Goal: Task Accomplishment & Management: Use online tool/utility

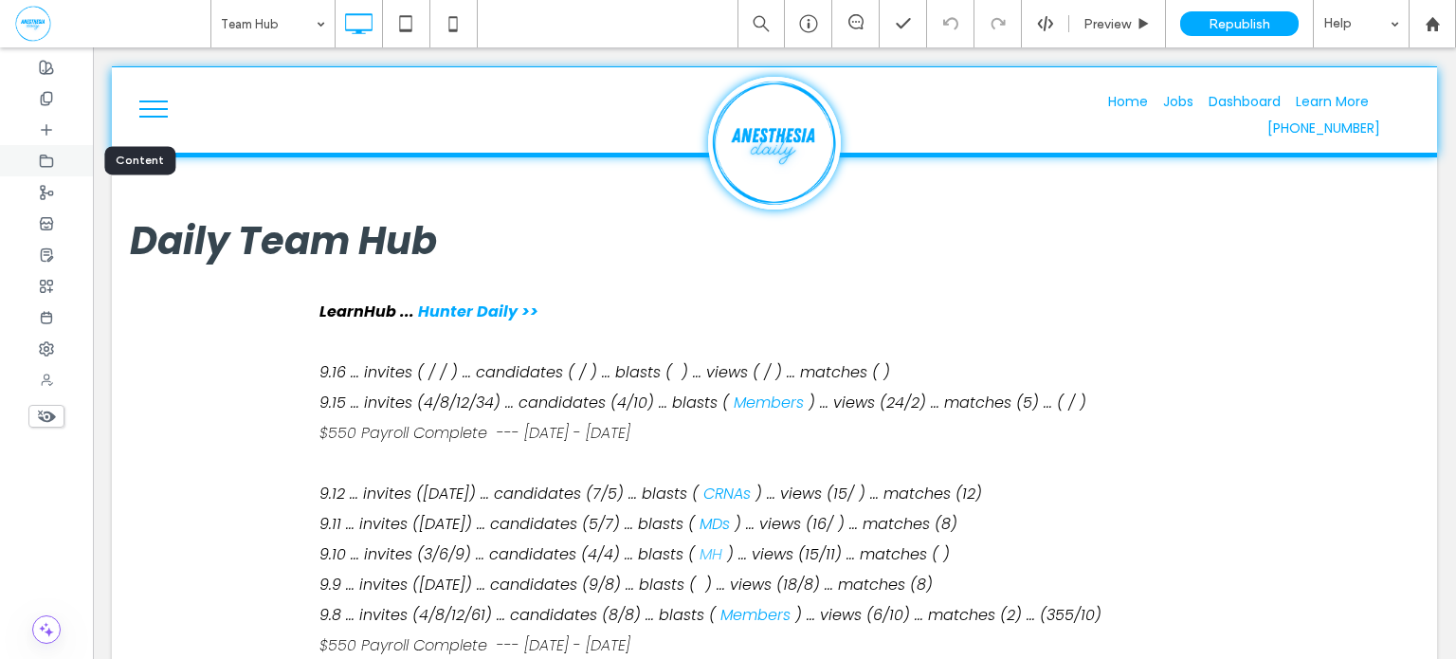
click at [46, 163] on icon at bounding box center [46, 161] width 15 height 15
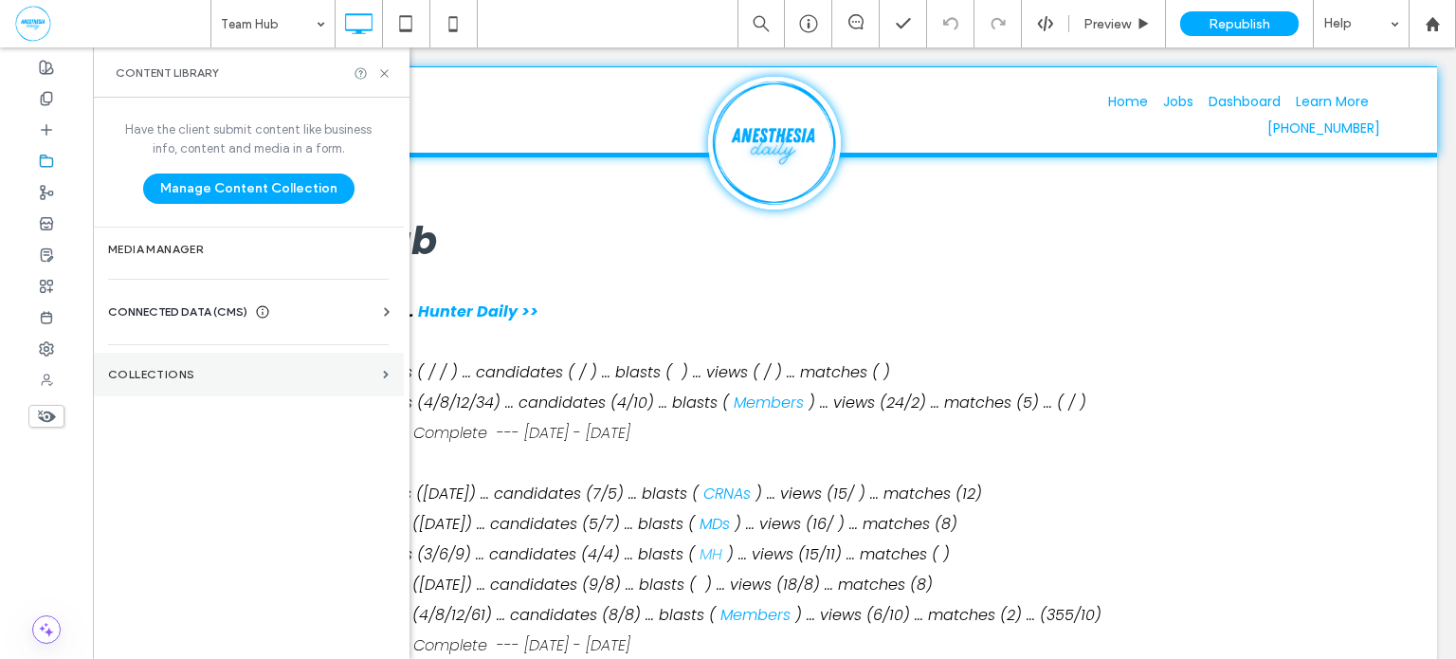
click at [210, 378] on label "Collections" at bounding box center [241, 374] width 267 height 13
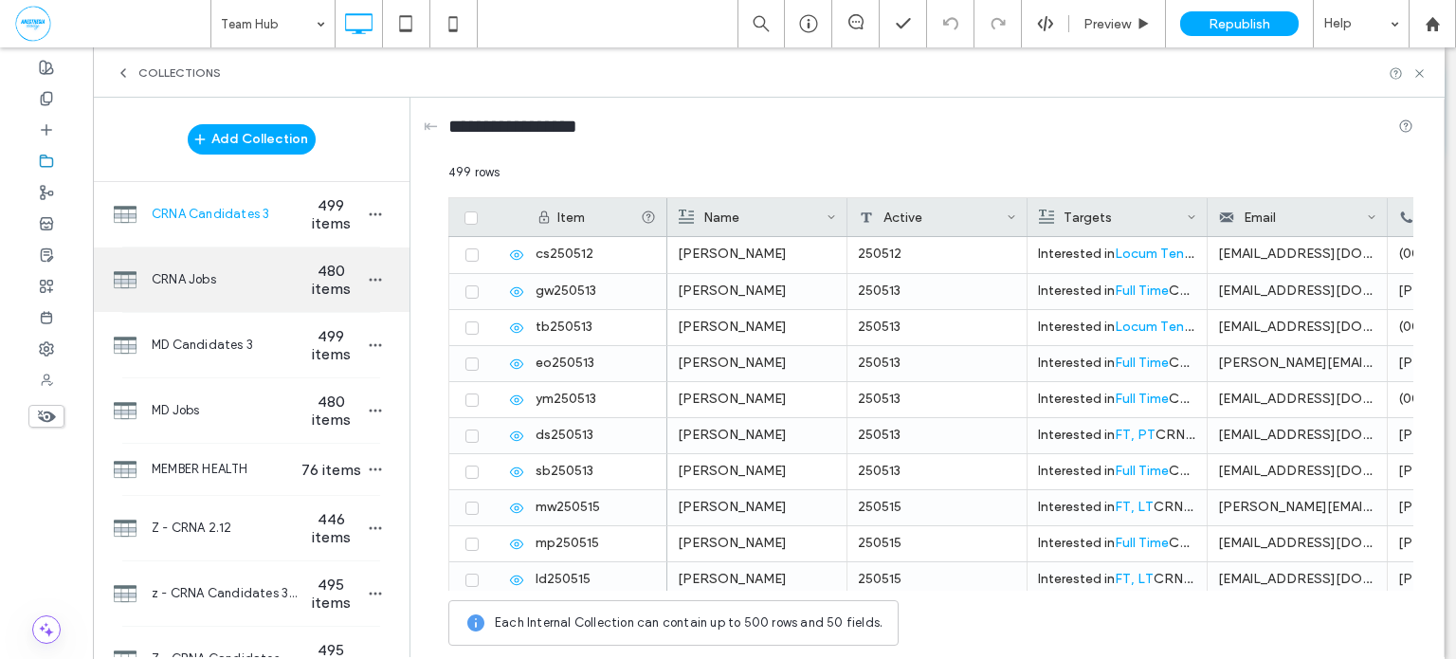
click at [286, 278] on span "CRNA Jobs" at bounding box center [225, 279] width 146 height 19
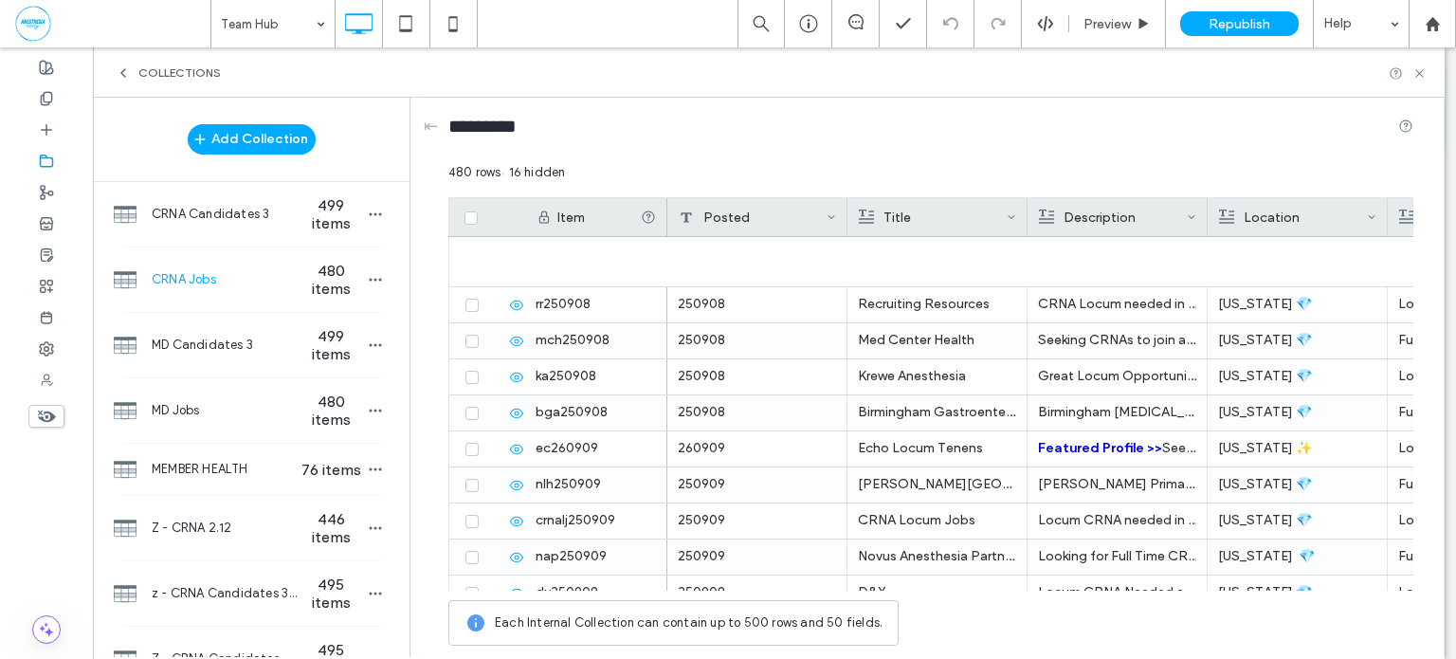
scroll to position [15363, 0]
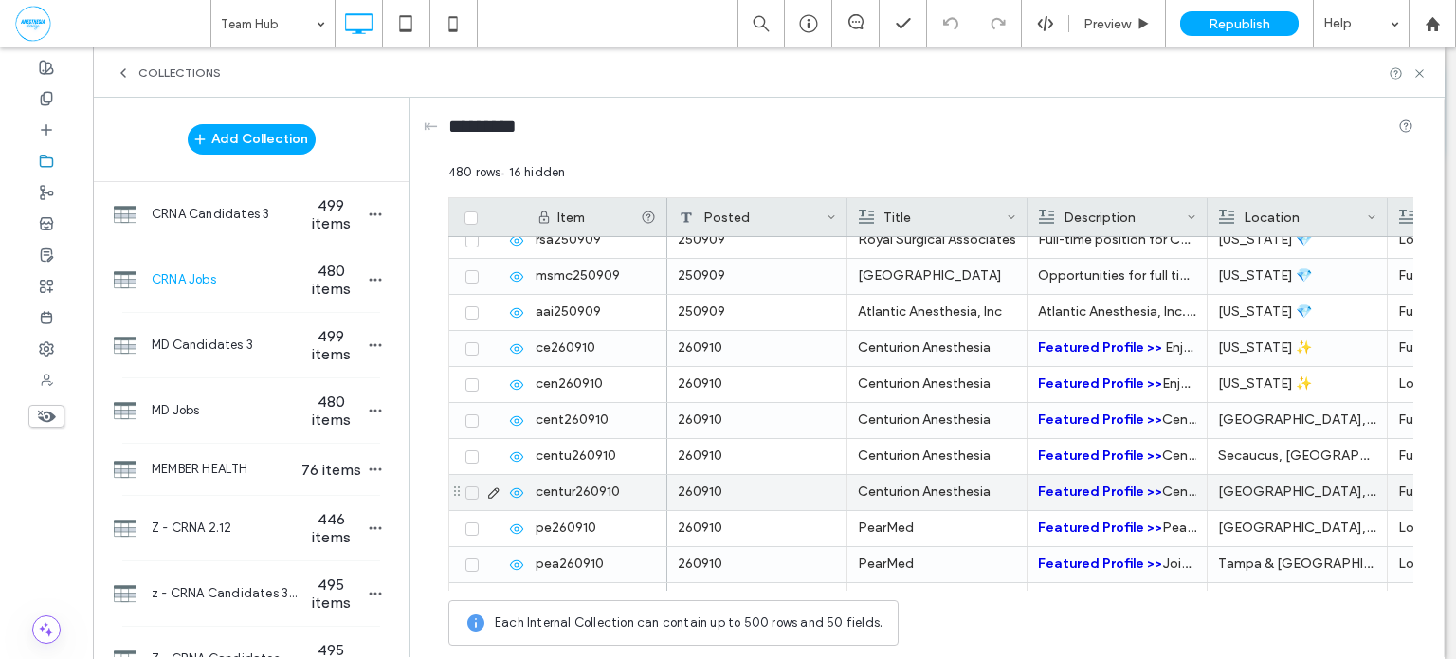
click at [519, 490] on icon at bounding box center [516, 492] width 15 height 15
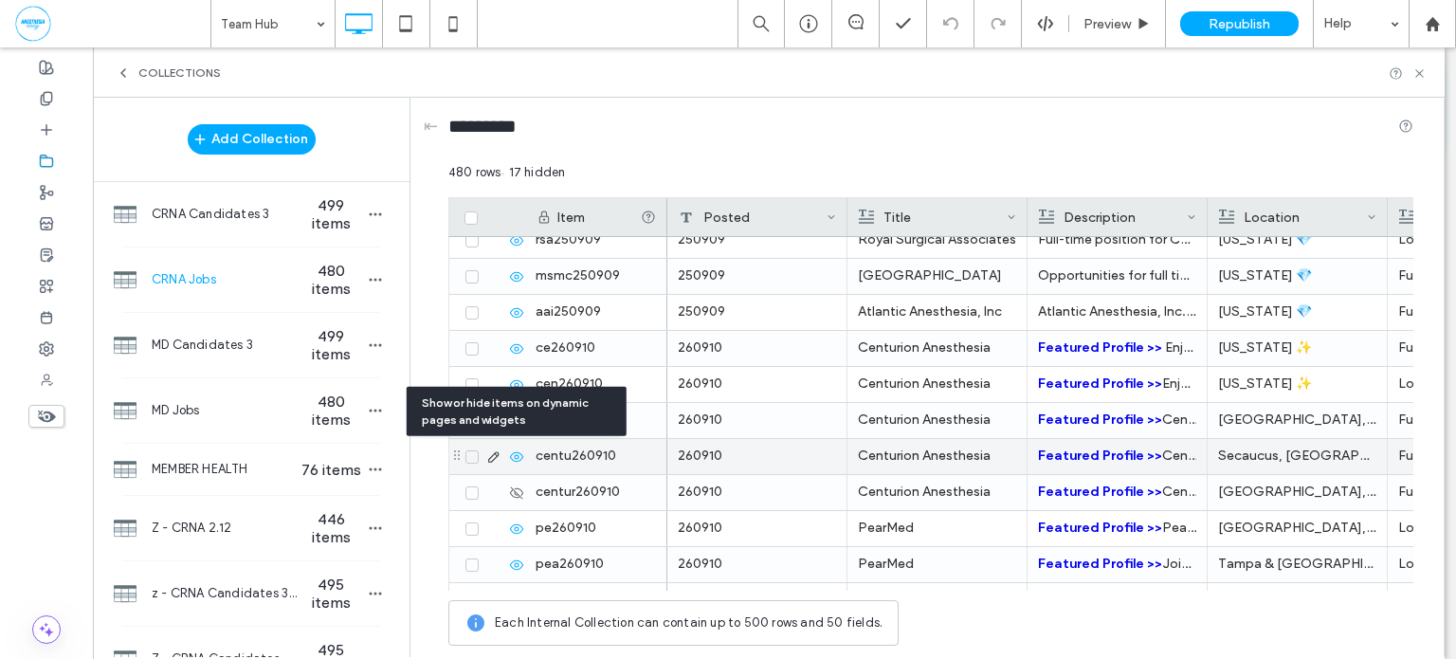
click at [519, 455] on icon at bounding box center [516, 456] width 15 height 15
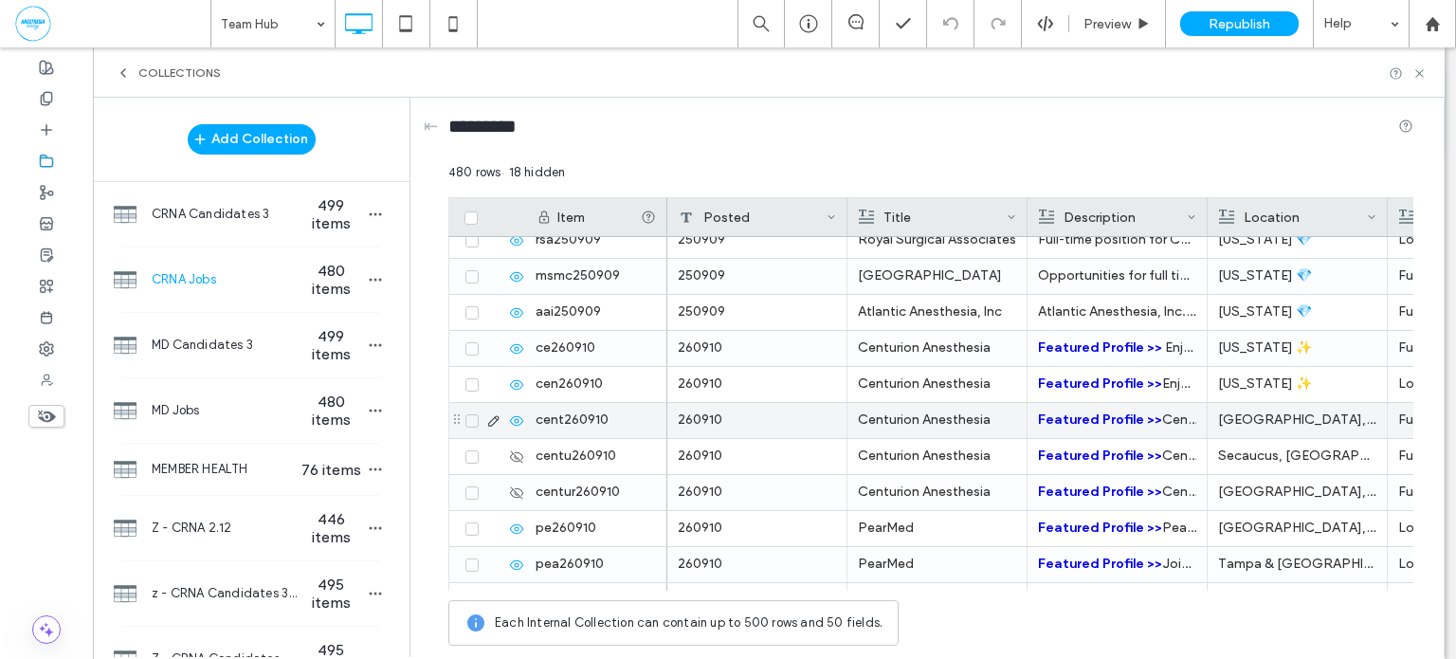
click at [517, 420] on use at bounding box center [516, 419] width 13 height 9
click at [520, 380] on icon at bounding box center [516, 384] width 15 height 15
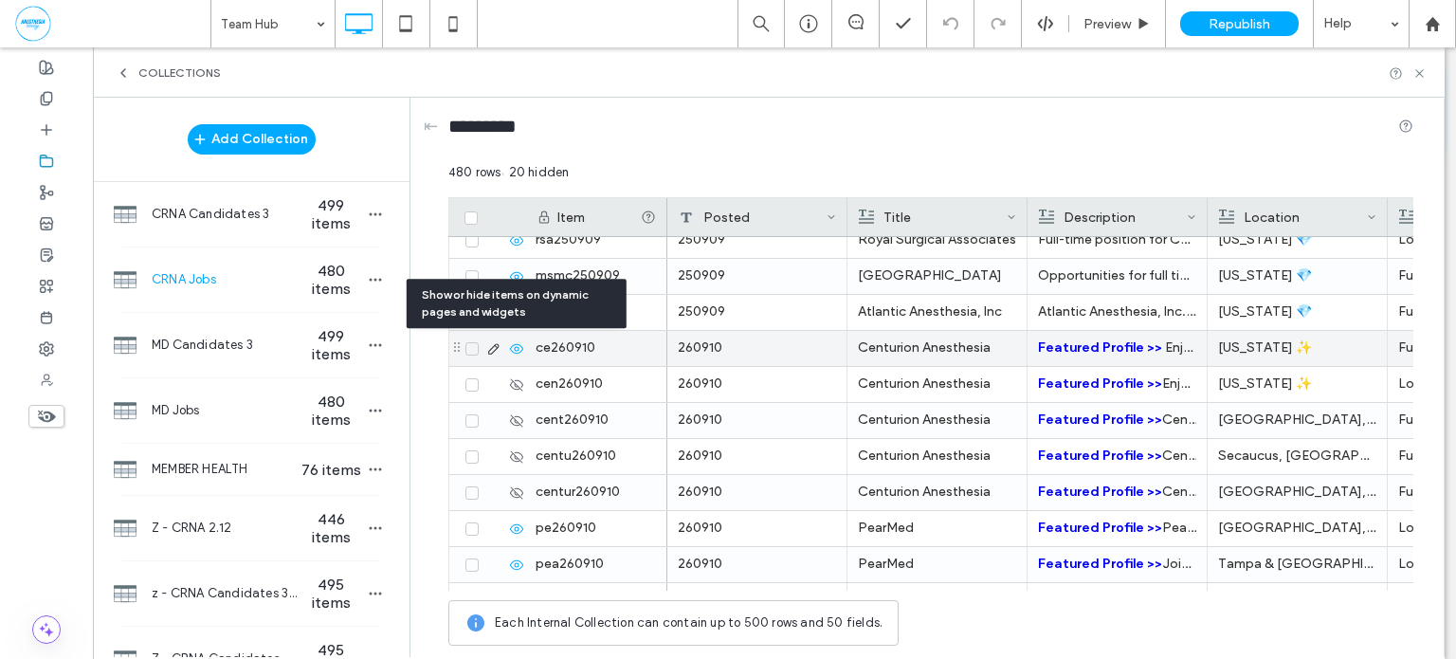
click at [519, 349] on icon at bounding box center [516, 348] width 15 height 15
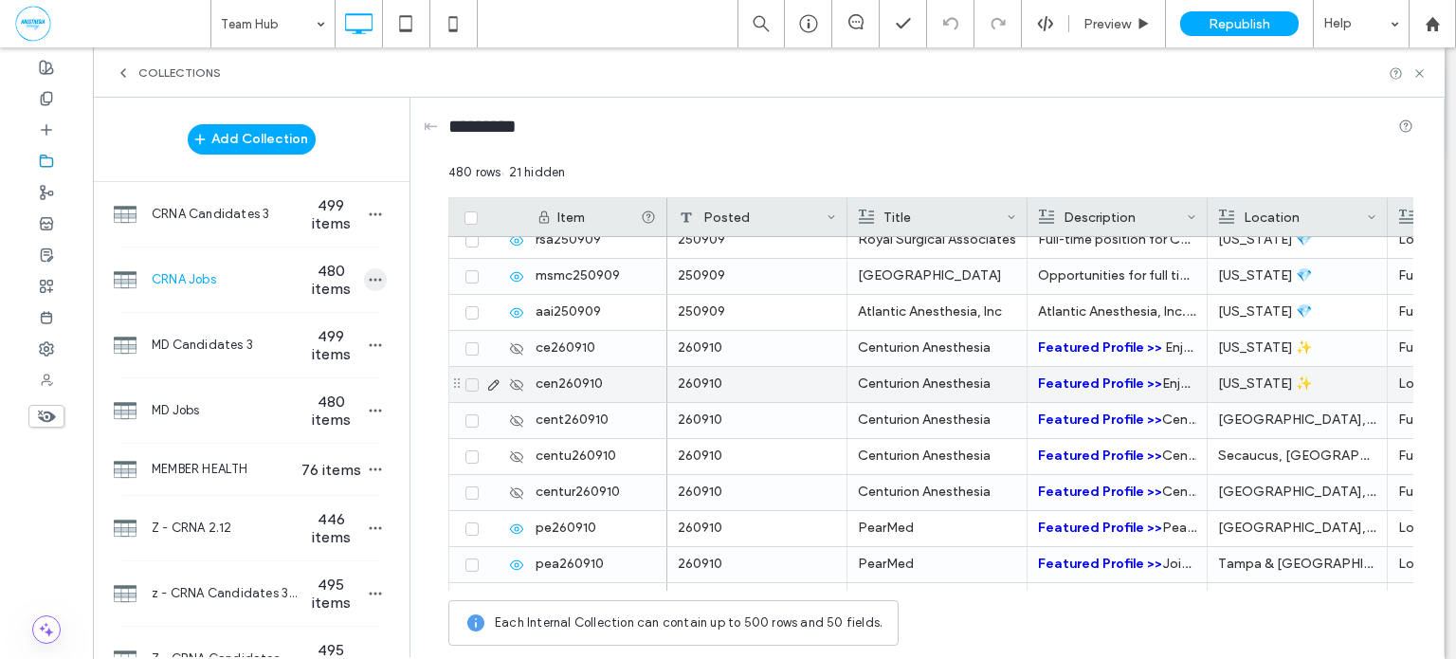
click at [368, 281] on icon "button" at bounding box center [375, 279] width 15 height 15
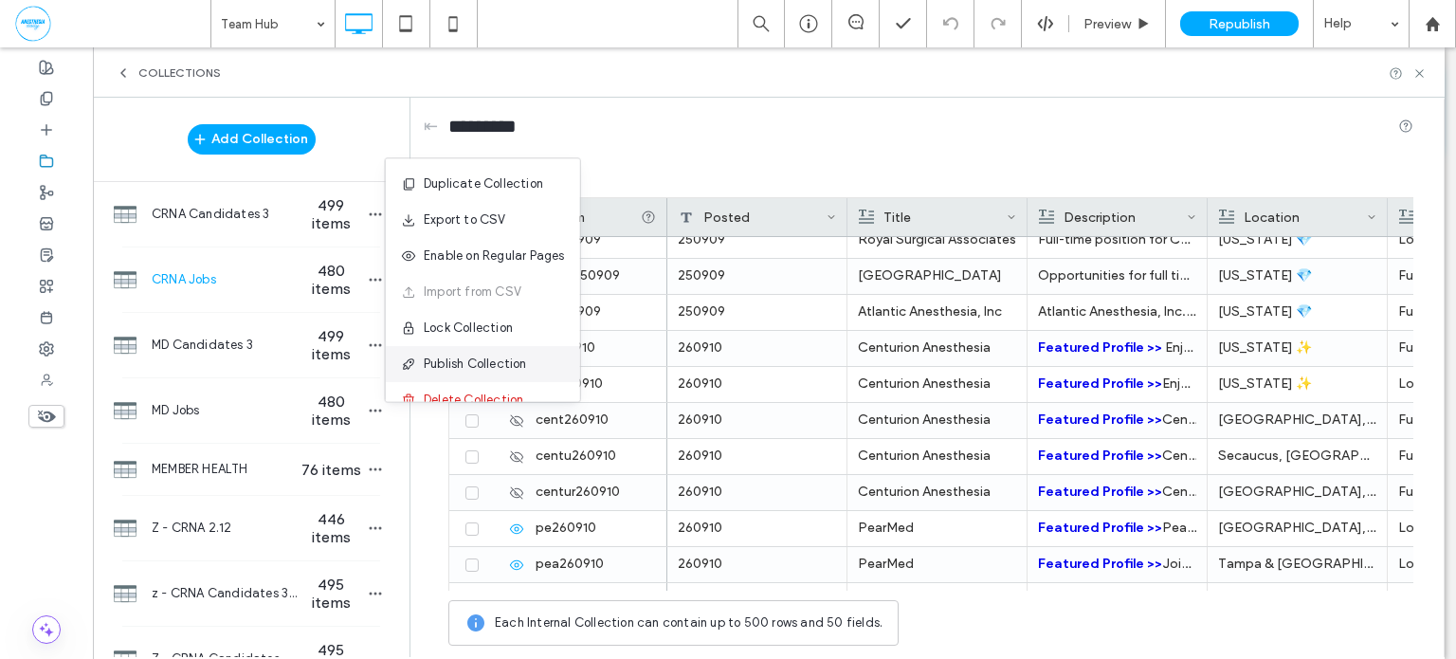
click at [449, 363] on span "Publish Collection" at bounding box center [475, 364] width 103 height 19
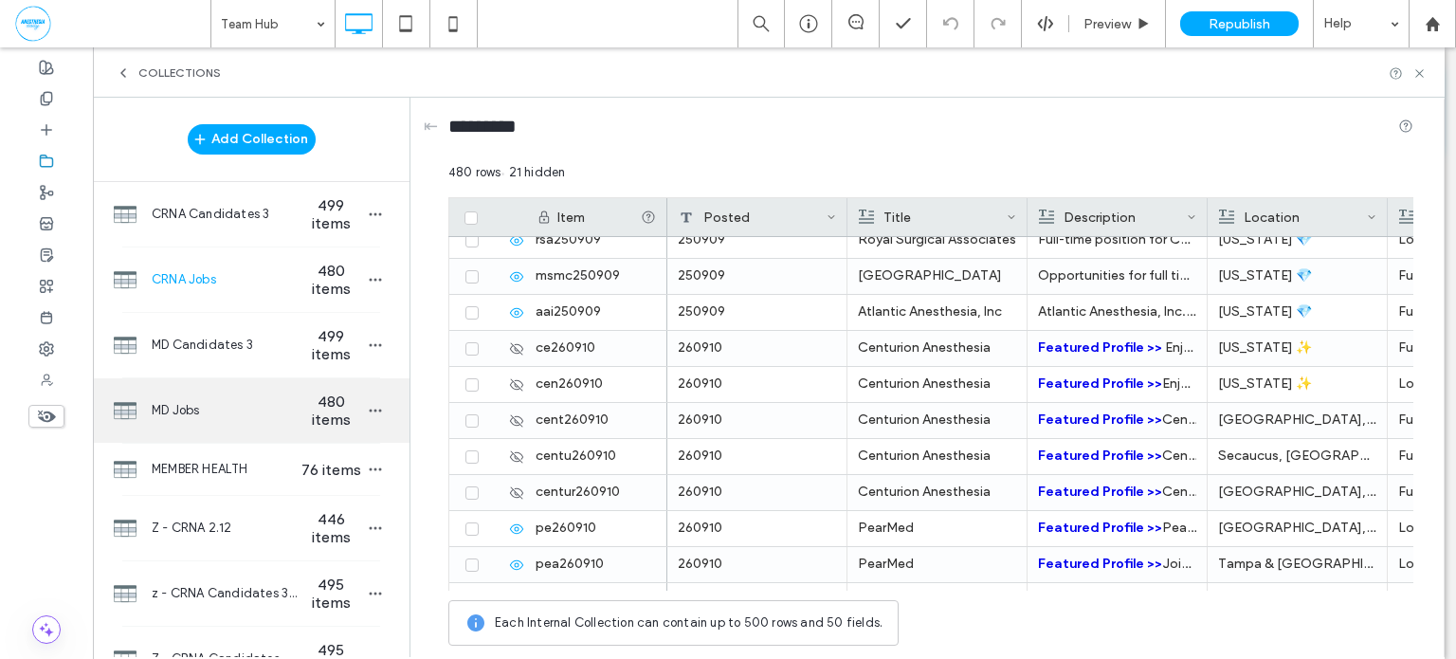
click at [255, 384] on div "MD Jobs 480 items" at bounding box center [251, 410] width 317 height 64
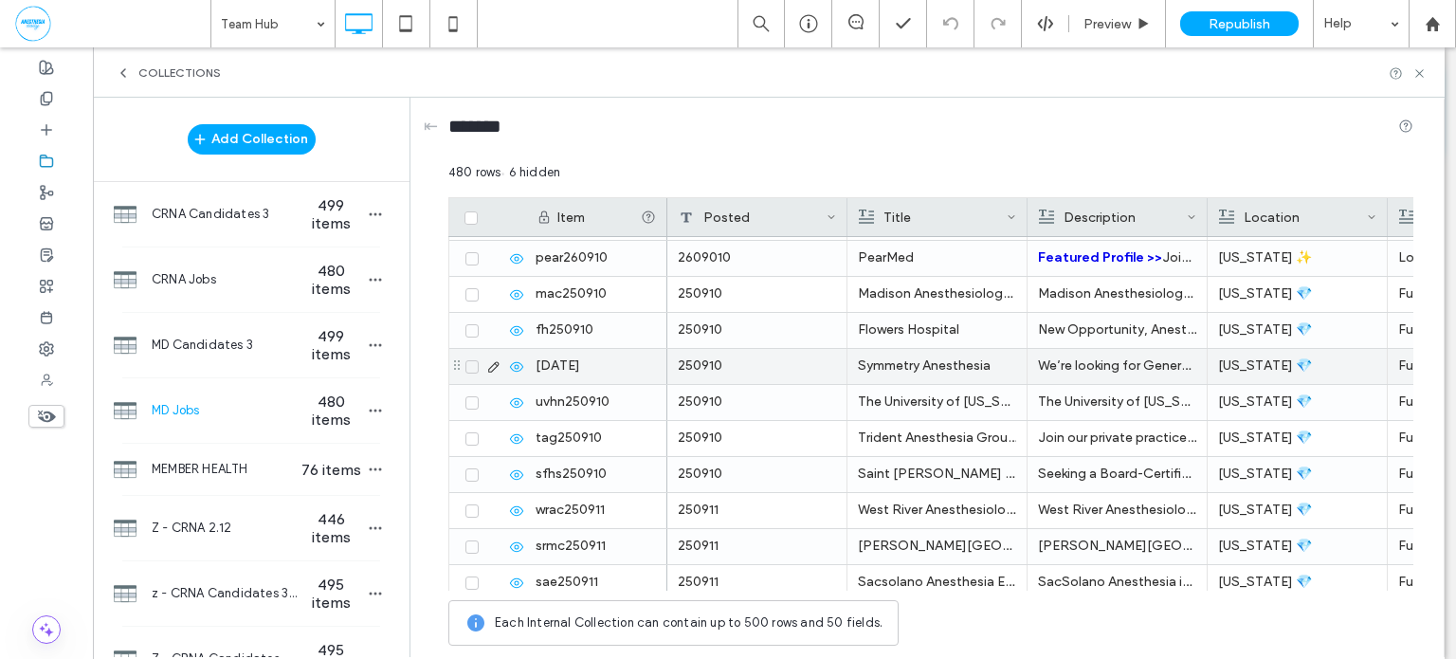
scroll to position [15712, 0]
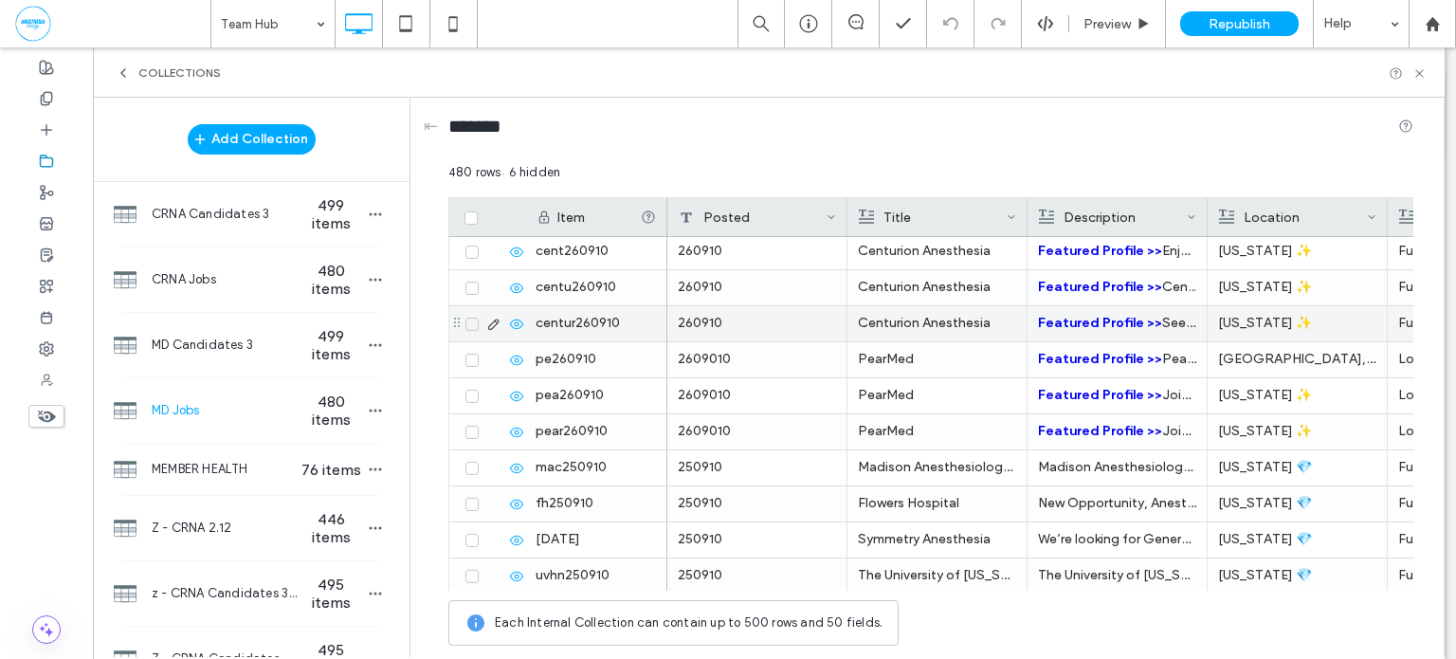
click at [470, 327] on icon at bounding box center [472, 324] width 8 height 6
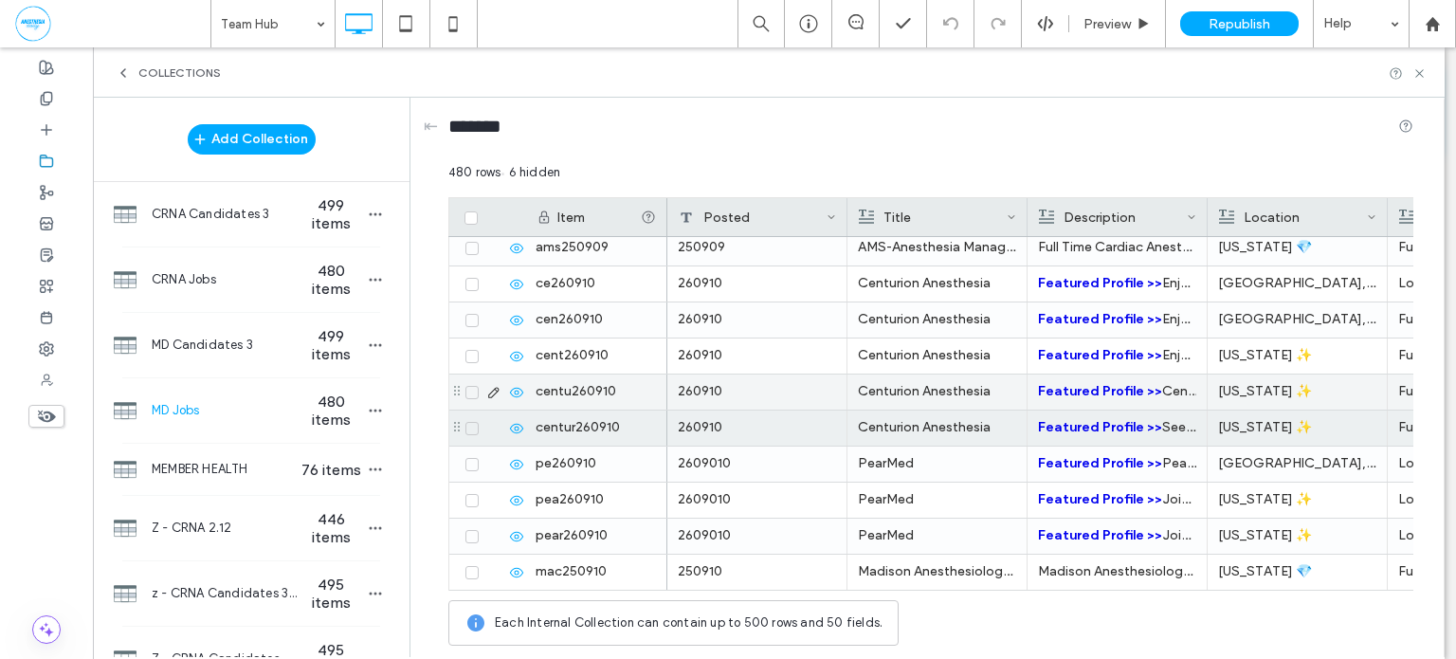
click at [472, 393] on icon at bounding box center [472, 393] width 8 height 6
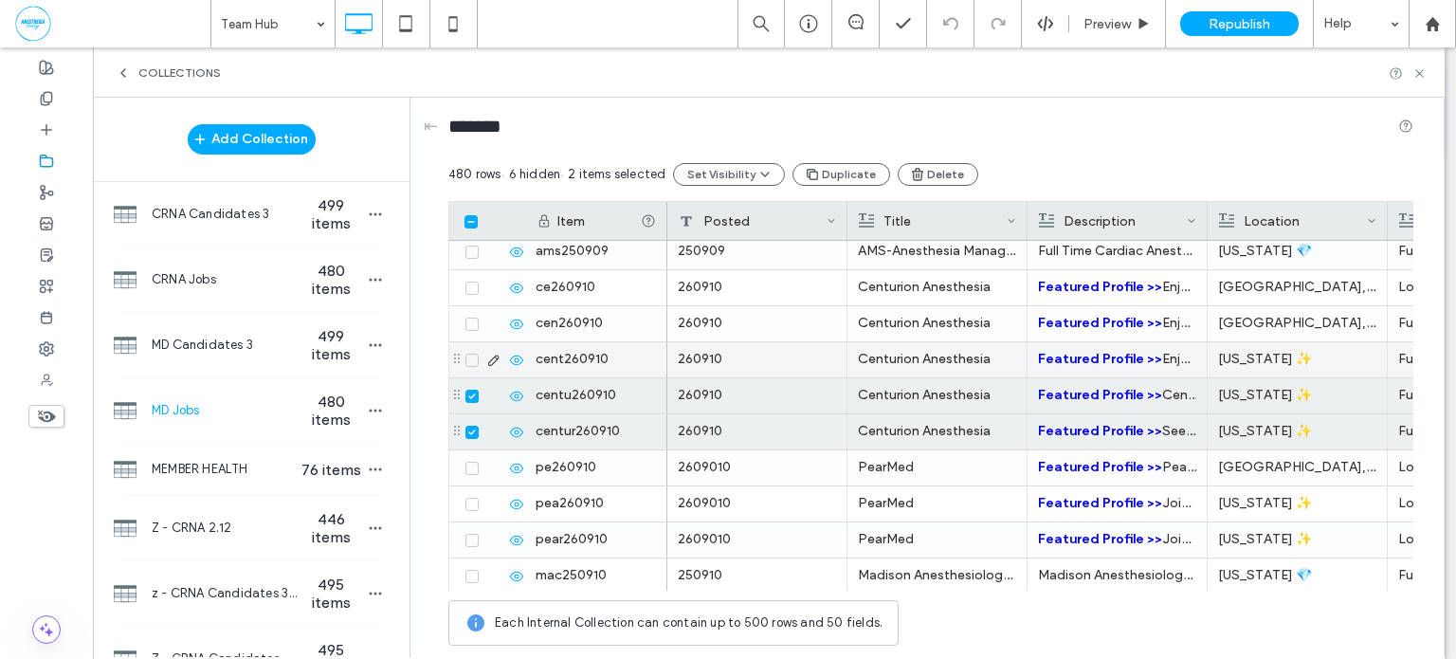
click at [473, 355] on span at bounding box center [472, 360] width 13 height 13
click at [472, 323] on icon at bounding box center [472, 324] width 8 height 6
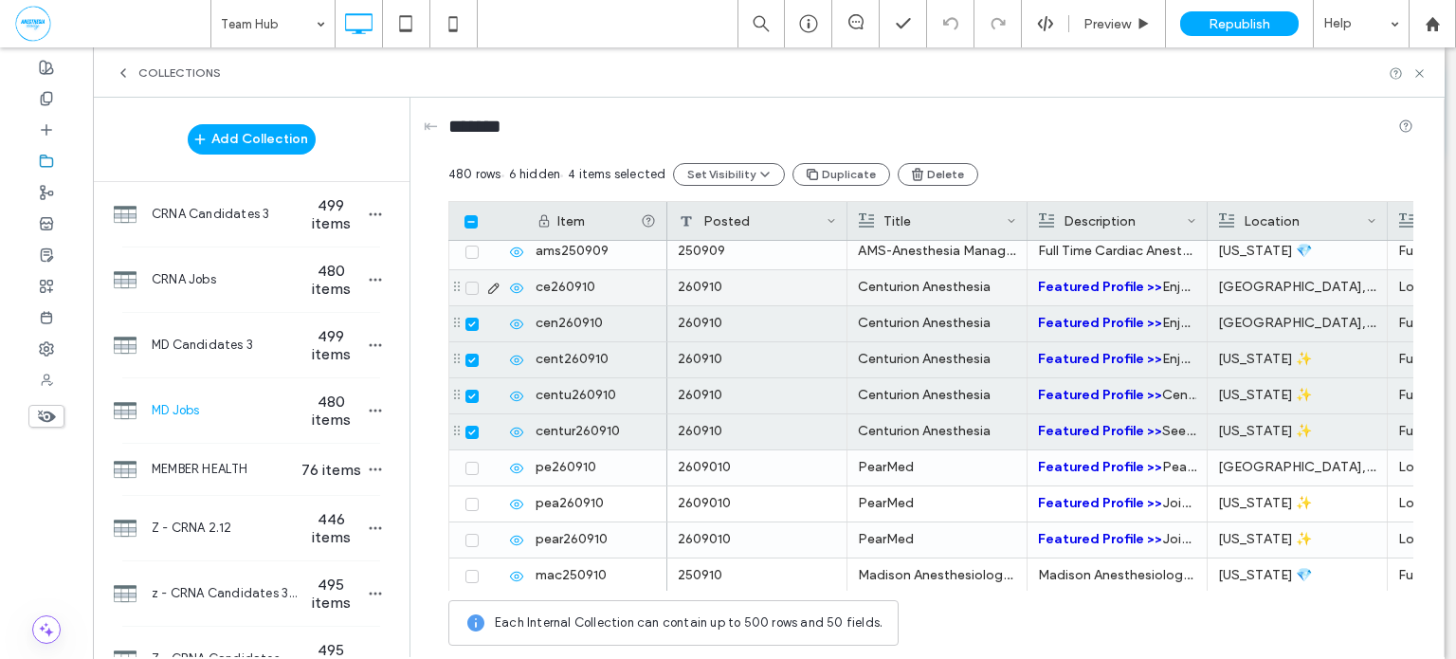
click at [468, 287] on icon at bounding box center [471, 288] width 7 height 6
click at [521, 426] on icon at bounding box center [516, 432] width 15 height 15
click at [926, 178] on button "Delete" at bounding box center [938, 174] width 81 height 23
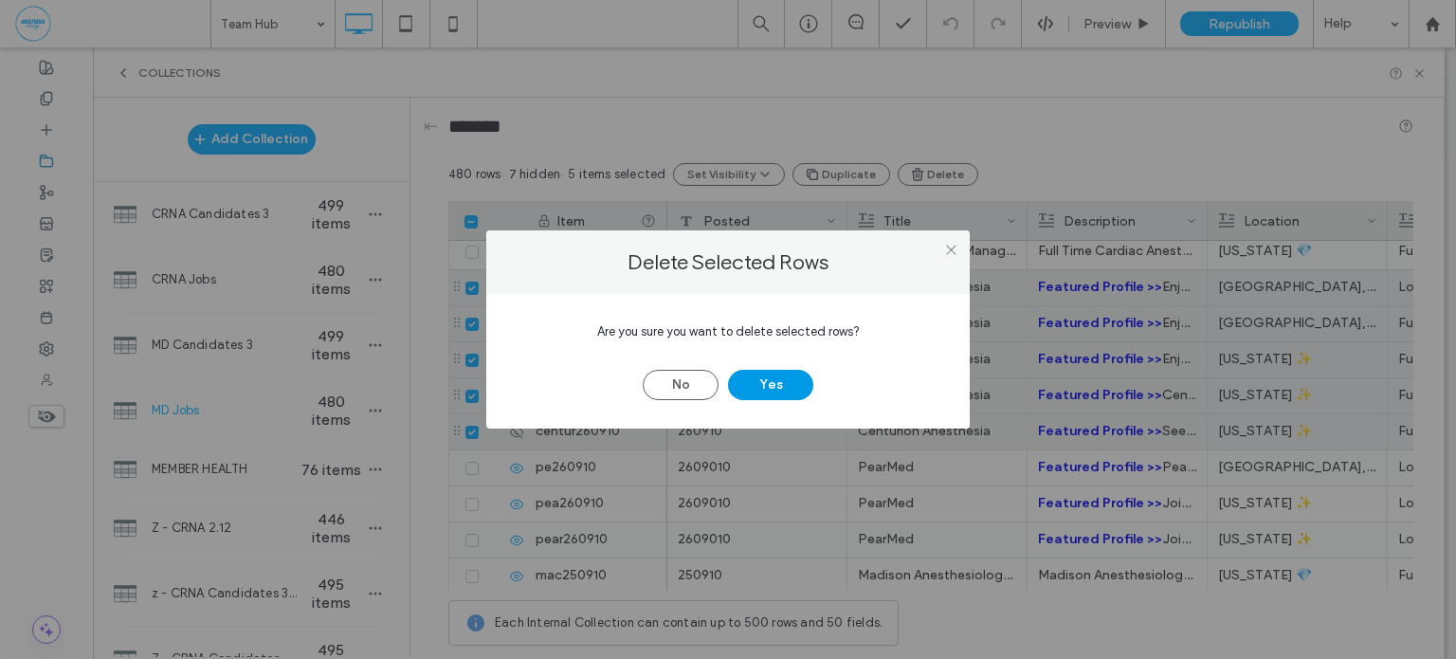
click at [786, 379] on button "Yes" at bounding box center [770, 385] width 85 height 30
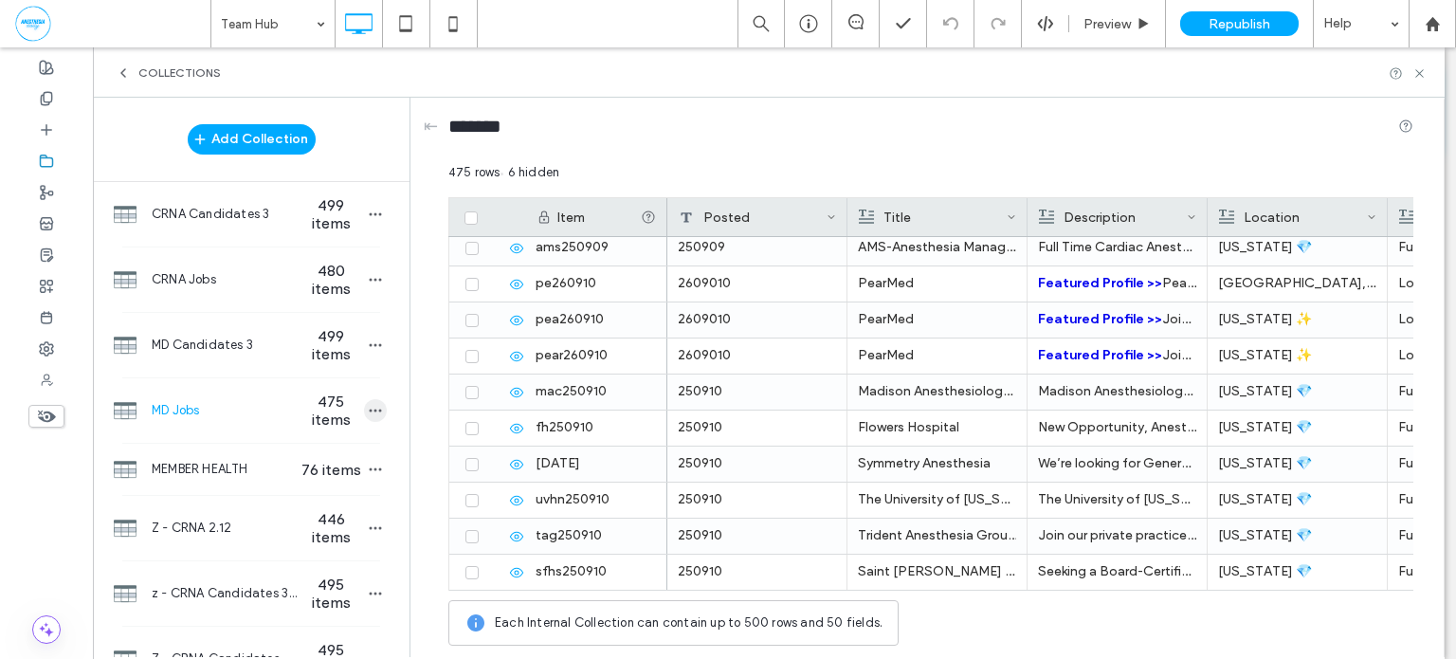
click at [371, 413] on icon "button" at bounding box center [375, 410] width 15 height 15
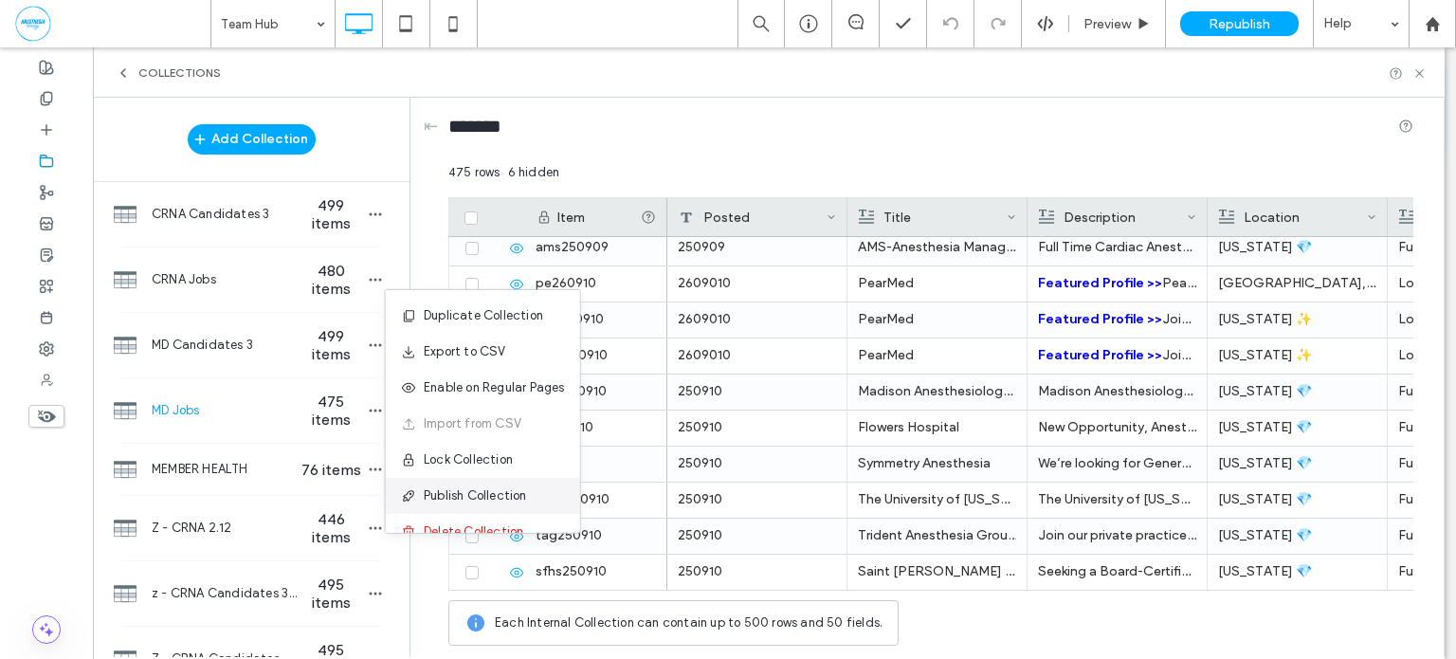
click at [490, 501] on span "Publish Collection" at bounding box center [475, 495] width 103 height 19
